Goal: Task Accomplishment & Management: Use online tool/utility

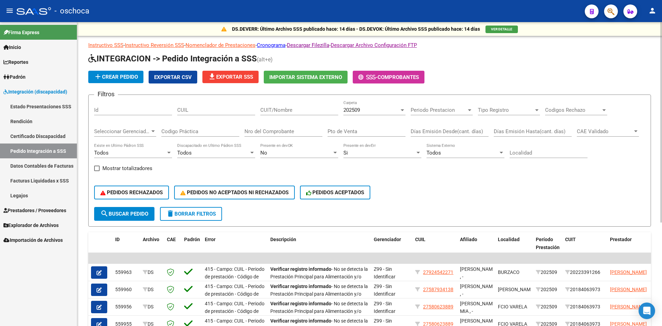
click at [311, 78] on span "Importar Sistema Externo" at bounding box center [305, 77] width 73 height 6
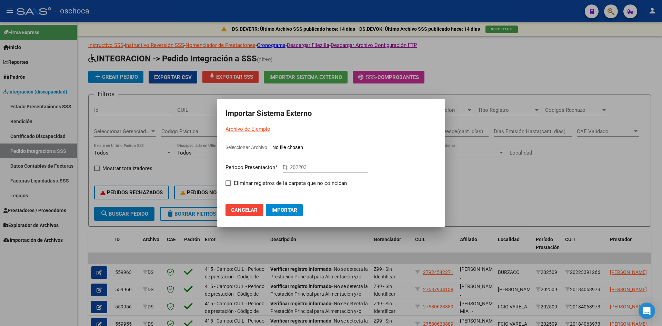
click at [298, 147] on input "Seleccionar Archivo" at bounding box center [317, 147] width 91 height 7
type input "C:\fakepath\105804_ds01_202509_6.TXT"
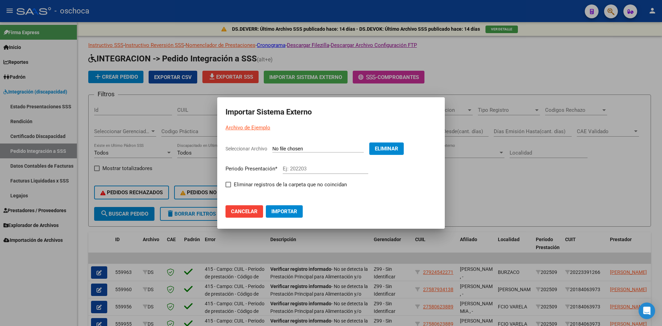
click at [297, 173] on div "Ej: 202203" at bounding box center [326, 168] width 86 height 10
click at [297, 168] on input "Ej: 202203" at bounding box center [326, 169] width 86 height 6
type input "202509"
click at [230, 184] on span at bounding box center [229, 185] width 6 height 6
click at [228, 187] on input "Eliminar registros de la carpeta que no coincidan" at bounding box center [228, 187] width 0 height 0
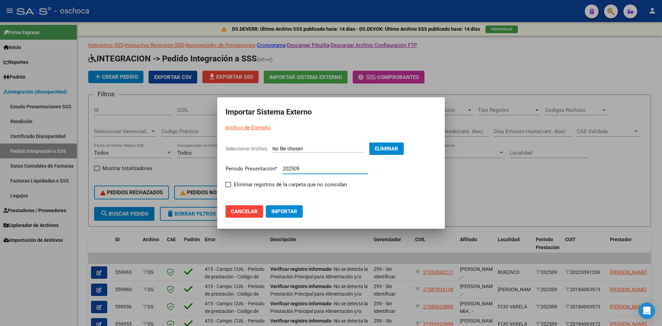
checkbox input "true"
click at [284, 218] on mat-dialog-actions "Cancelar Importar" at bounding box center [331, 207] width 211 height 26
click at [284, 215] on button "Importar" at bounding box center [284, 211] width 37 height 12
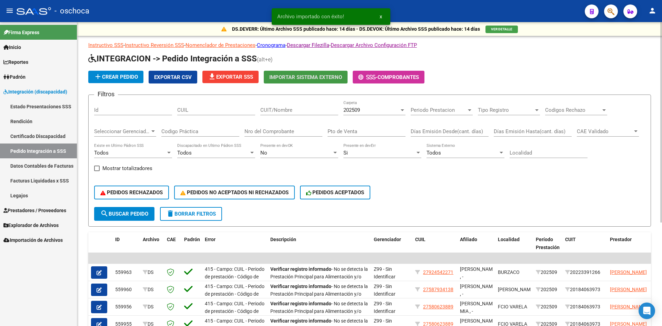
click at [250, 72] on button "file_download Exportar SSS" at bounding box center [230, 77] width 56 height 12
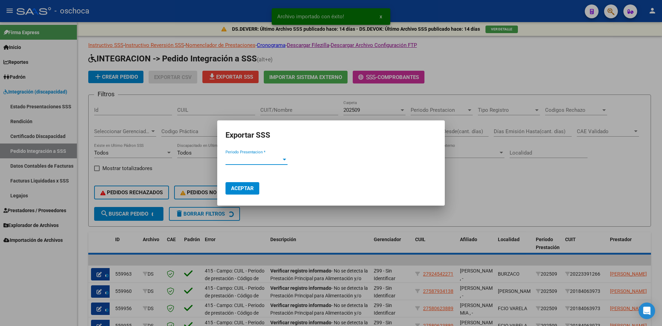
click at [265, 157] on span "Periodo Presentacion *" at bounding box center [254, 159] width 56 height 6
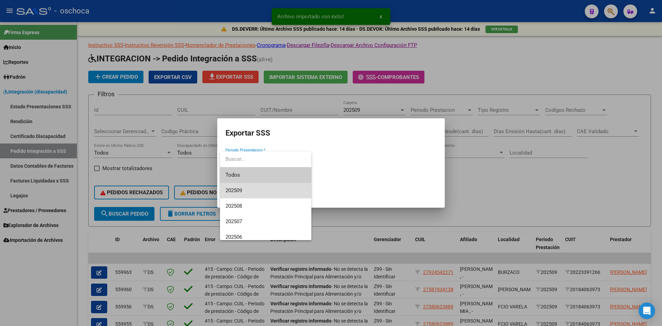
click at [247, 191] on span "202509" at bounding box center [266, 191] width 80 height 16
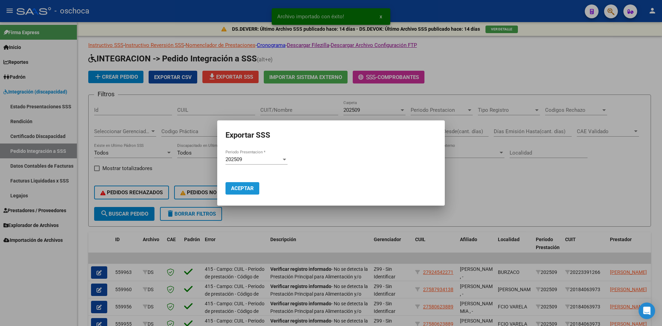
click at [248, 184] on button "Aceptar" at bounding box center [243, 188] width 34 height 12
